Goal: Task Accomplishment & Management: Manage account settings

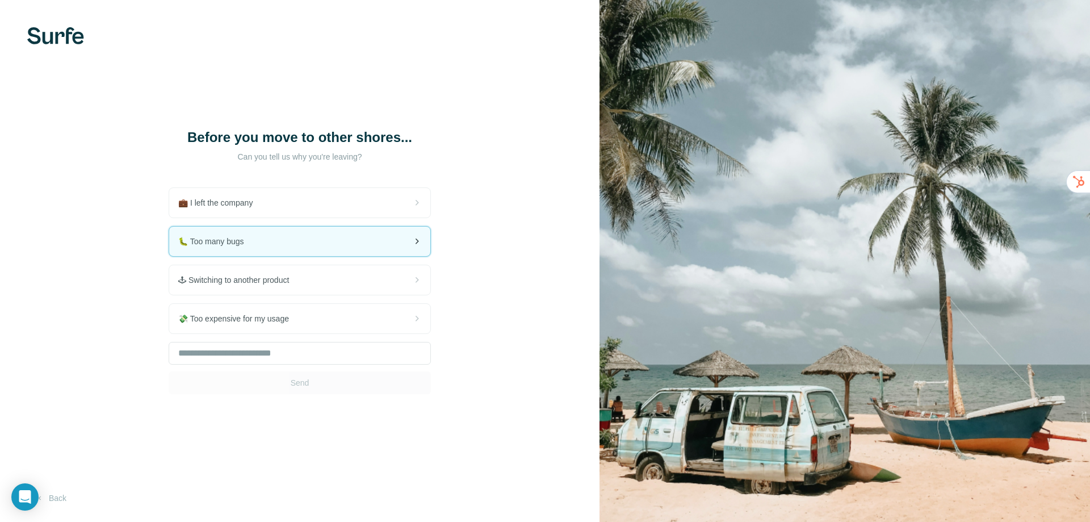
click at [336, 240] on div "🐛 Too many bugs" at bounding box center [299, 242] width 261 height 30
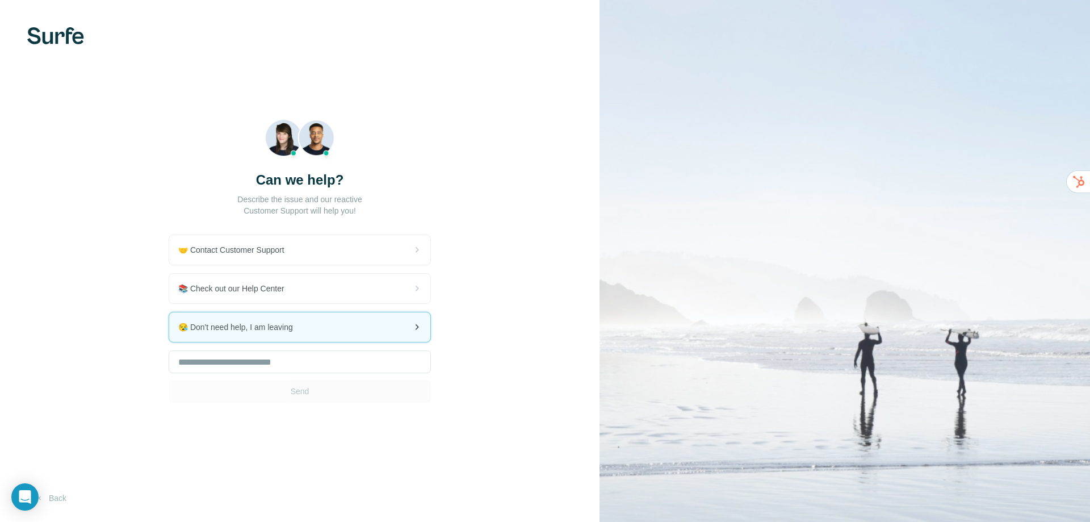
click at [303, 317] on div "😪 Don't need help, I am leaving" at bounding box center [299, 327] width 261 height 30
